Goal: Check status

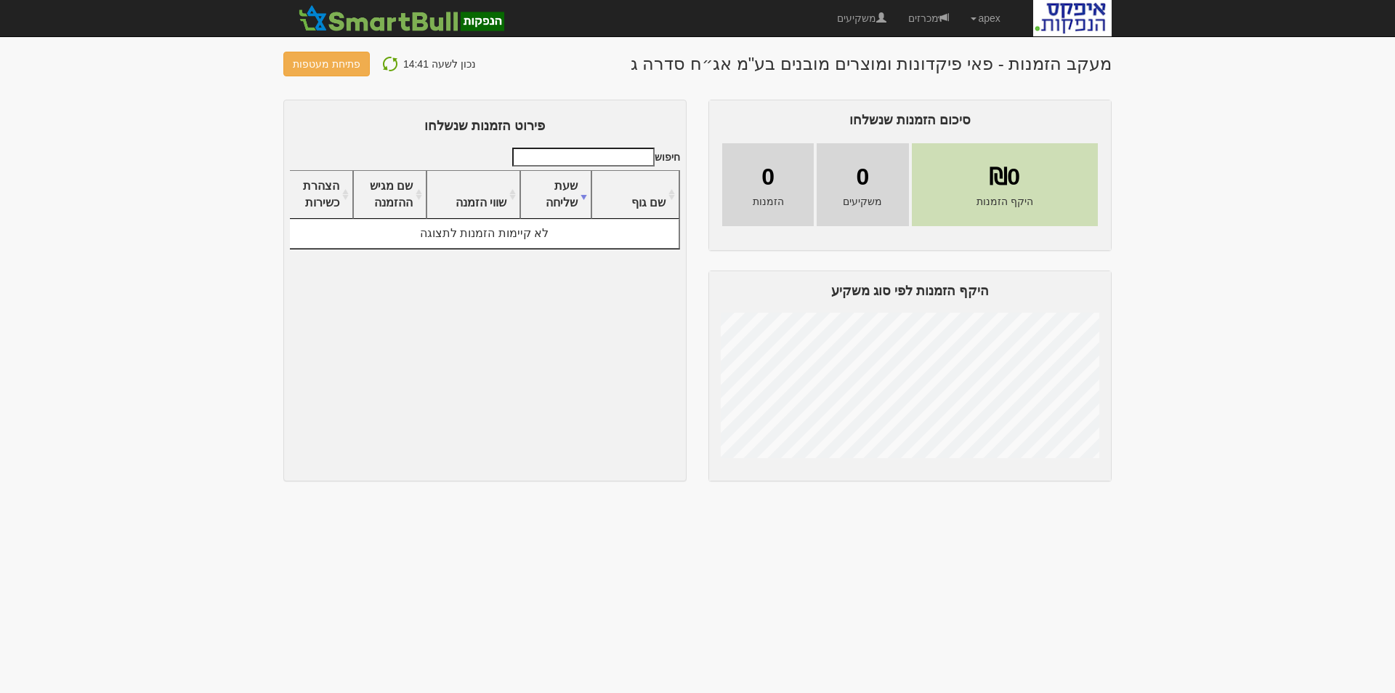
click at [384, 62] on img at bounding box center [390, 63] width 17 height 17
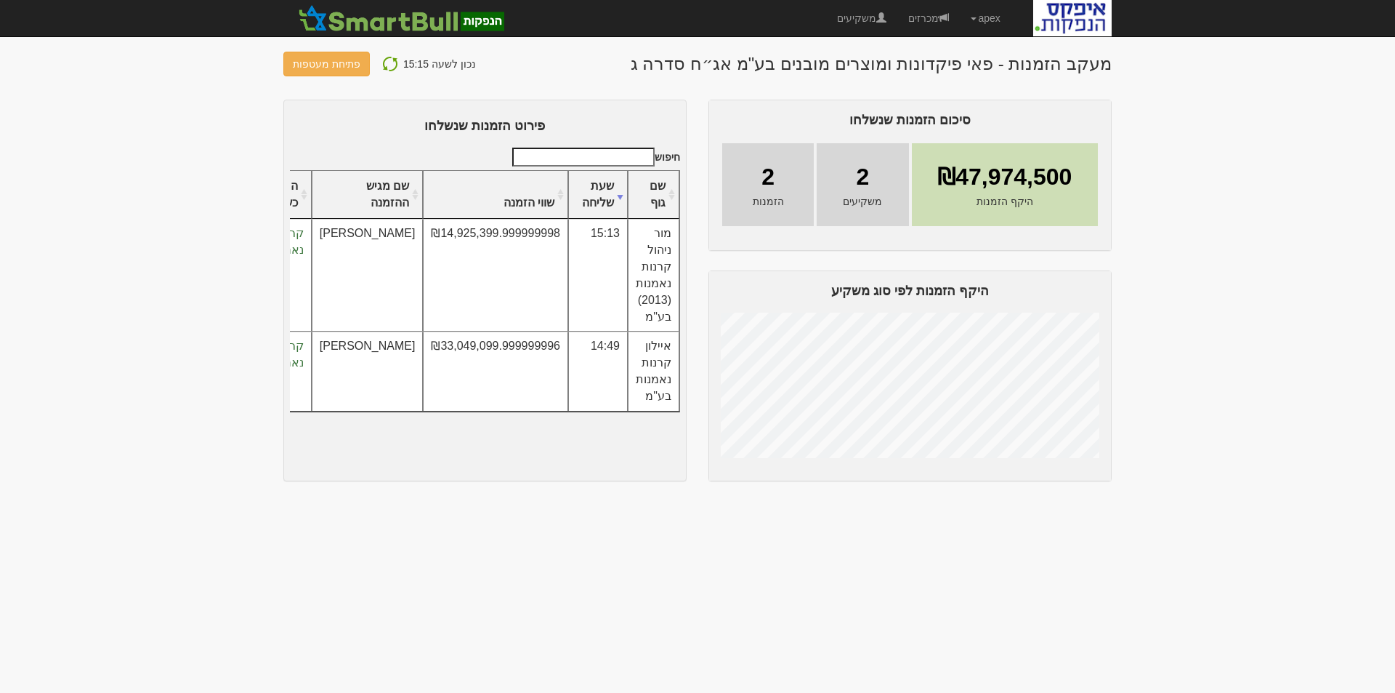
click at [387, 60] on img at bounding box center [390, 63] width 17 height 17
click at [387, 61] on img at bounding box center [390, 63] width 17 height 17
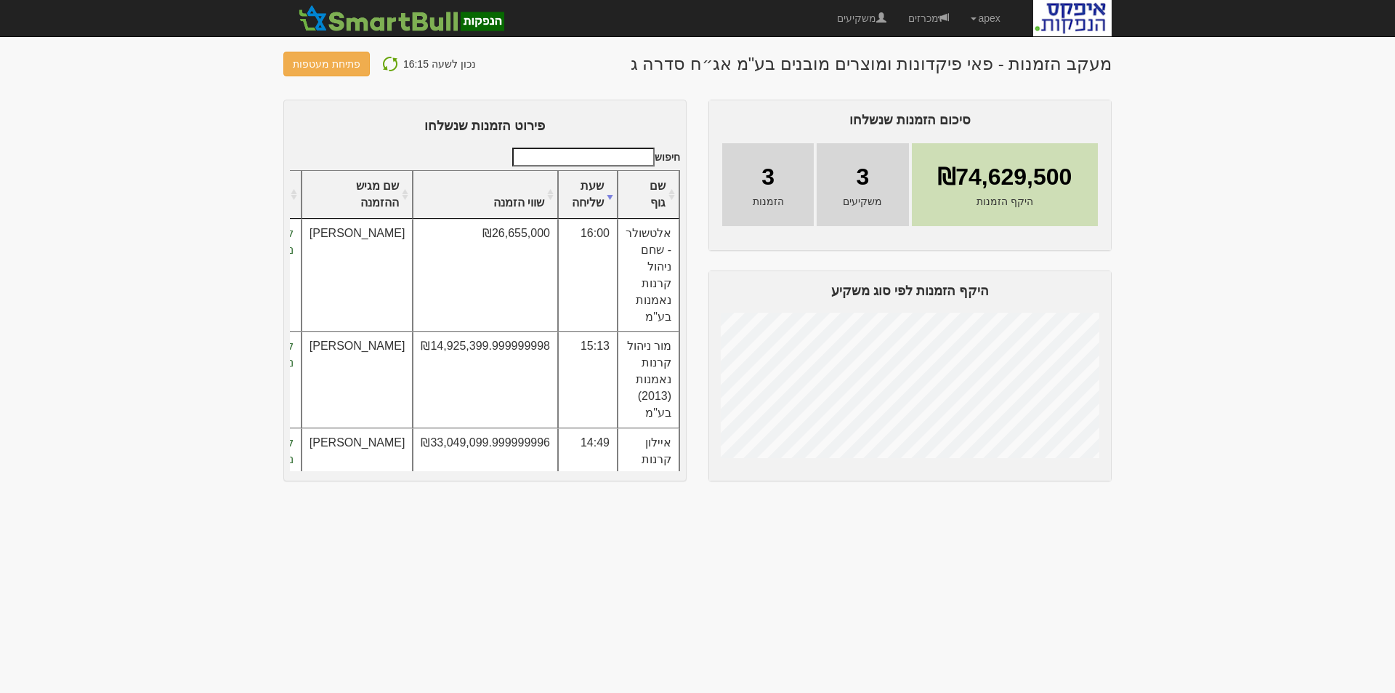
click at [387, 62] on img at bounding box center [390, 63] width 17 height 17
